Goal: Entertainment & Leisure: Consume media (video, audio)

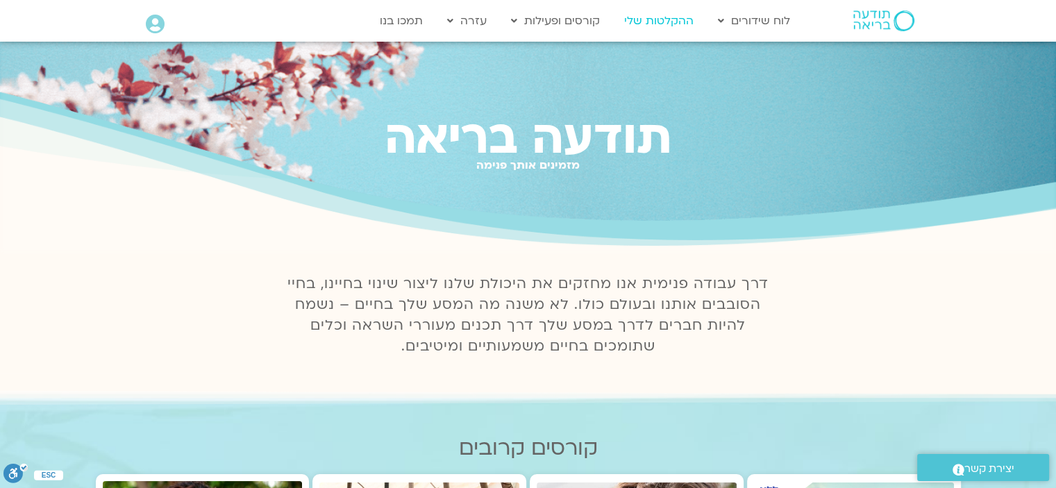
click at [665, 16] on link "ההקלטות שלי" at bounding box center [658, 21] width 83 height 26
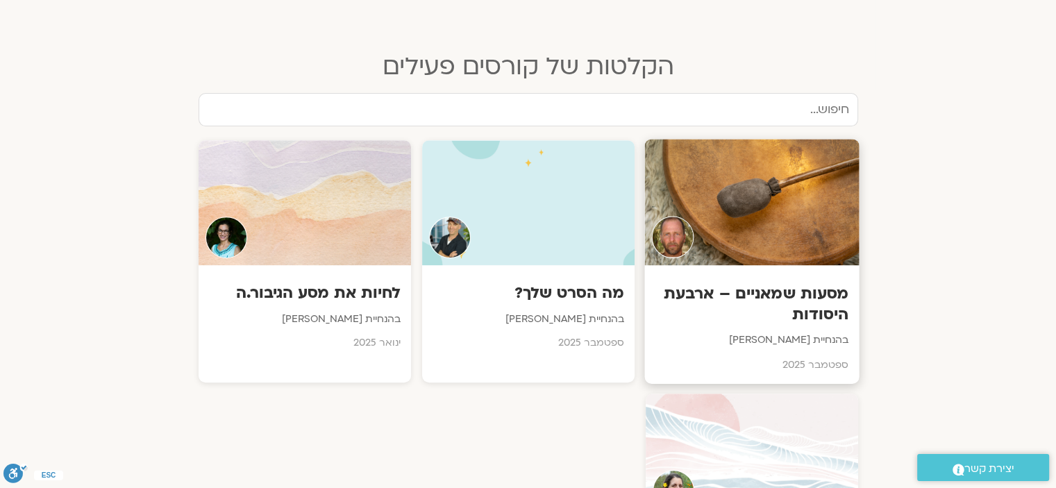
scroll to position [625, 0]
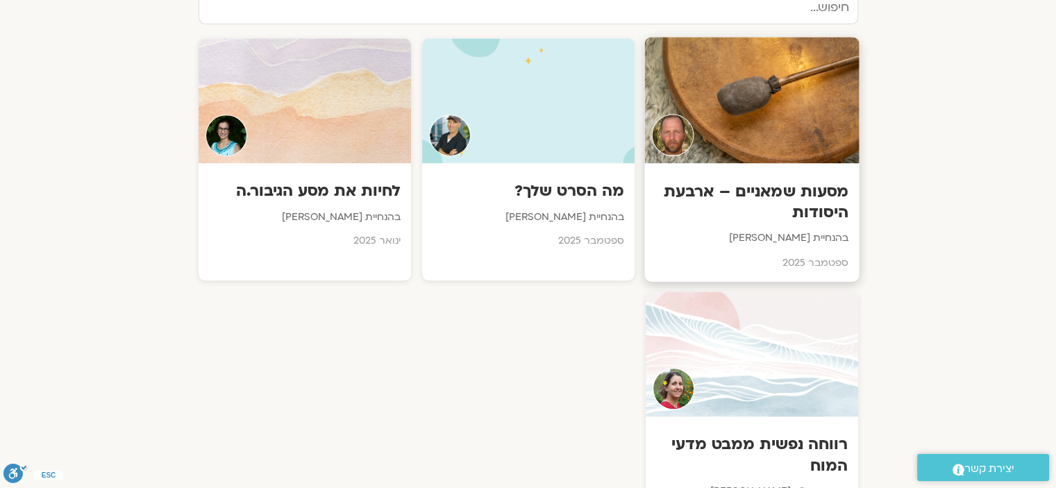
click at [779, 124] on div at bounding box center [751, 101] width 215 height 126
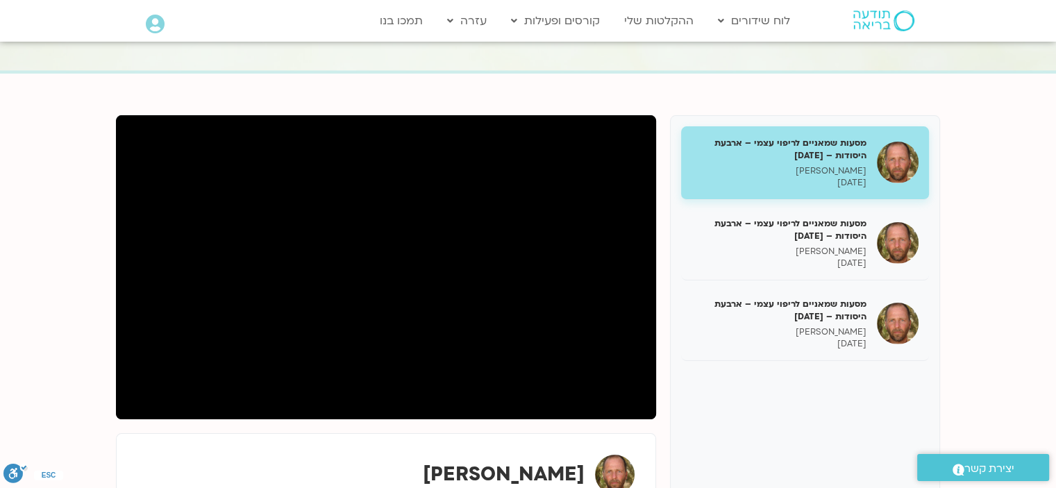
scroll to position [139, 0]
